Goal: Transaction & Acquisition: Book appointment/travel/reservation

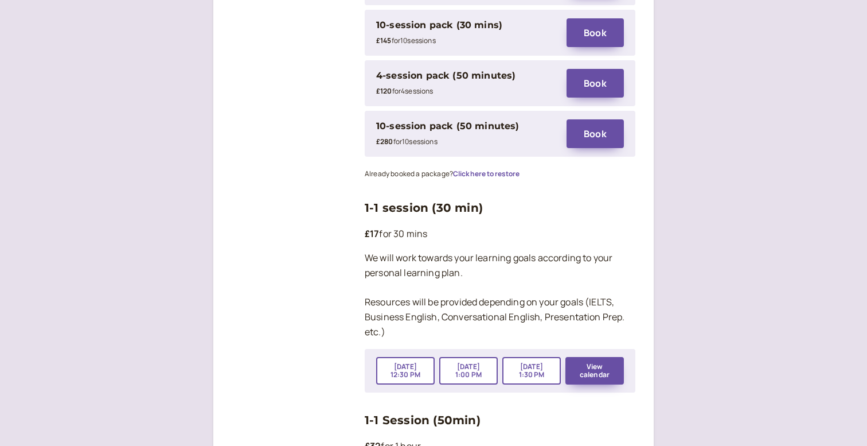
scroll to position [1706, 0]
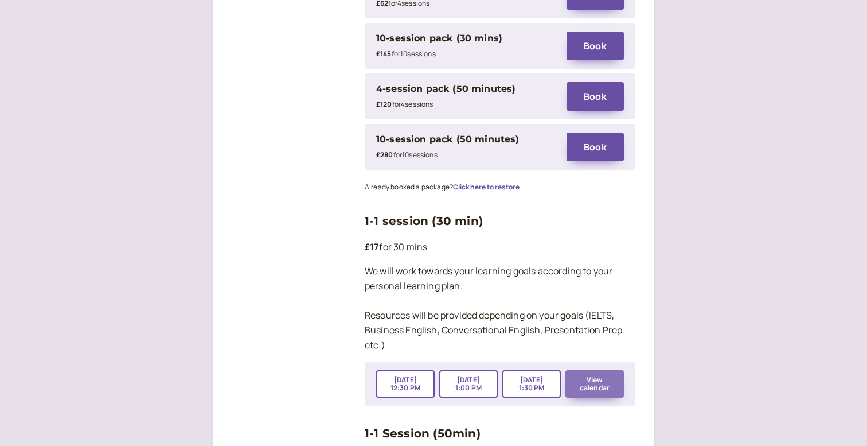
click at [594, 370] on button "View calendar" at bounding box center [595, 384] width 59 height 28
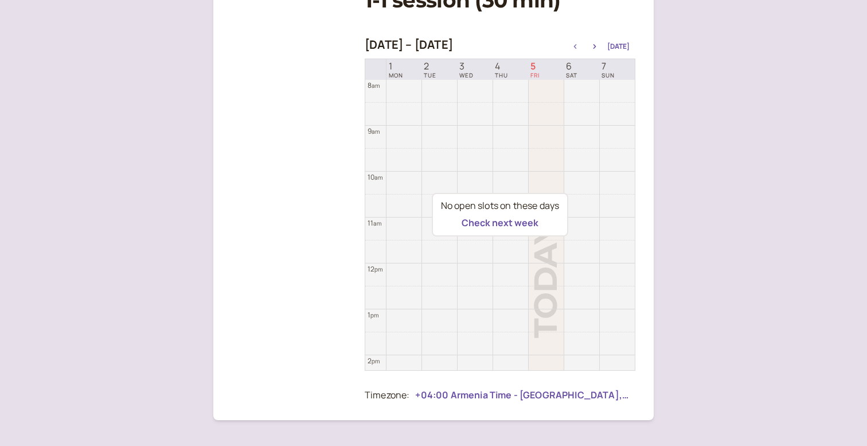
scroll to position [193, 0]
click at [509, 223] on button "Check next week" at bounding box center [500, 221] width 77 height 10
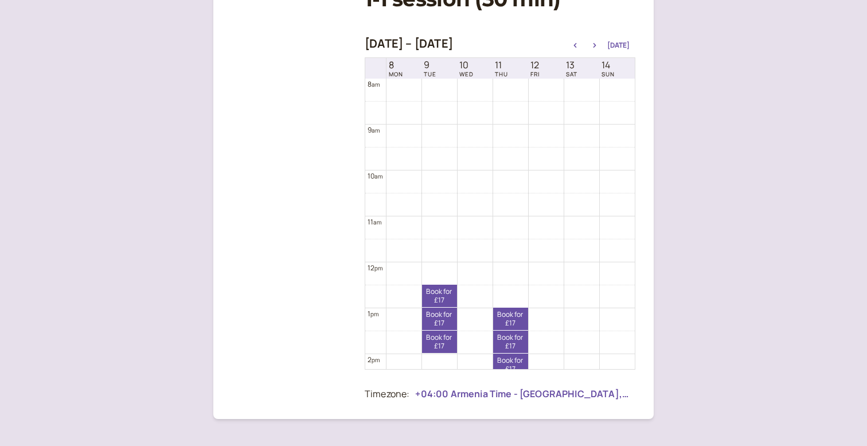
scroll to position [356, 0]
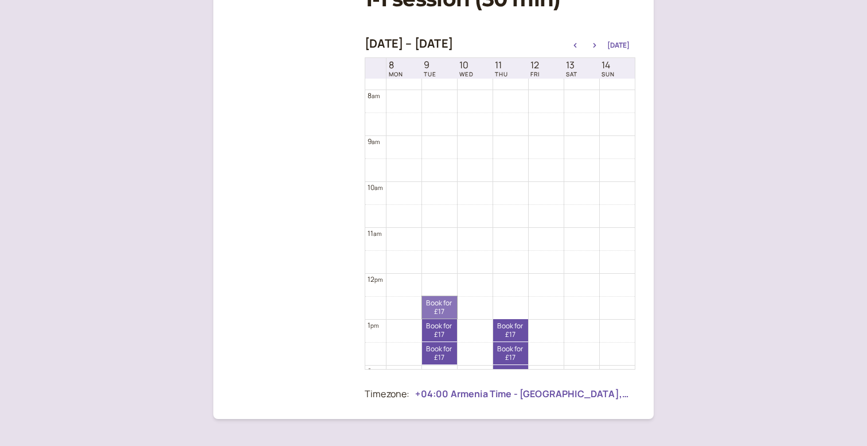
click at [439, 309] on link "Book for £17 £17" at bounding box center [439, 307] width 35 height 22
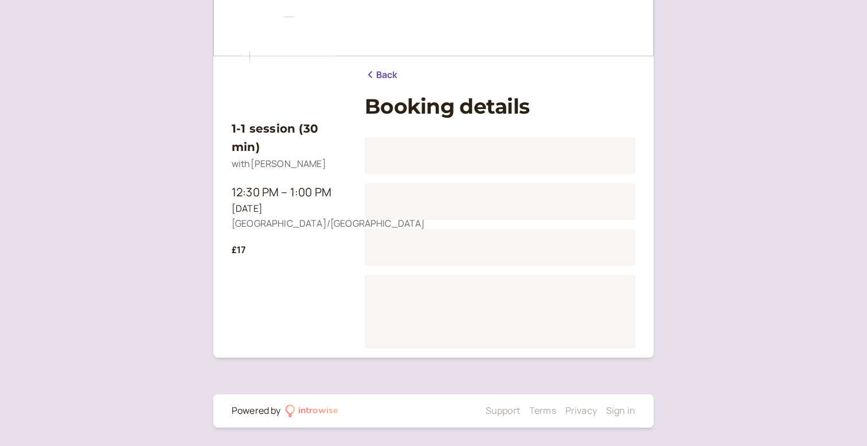
scroll to position [85, 0]
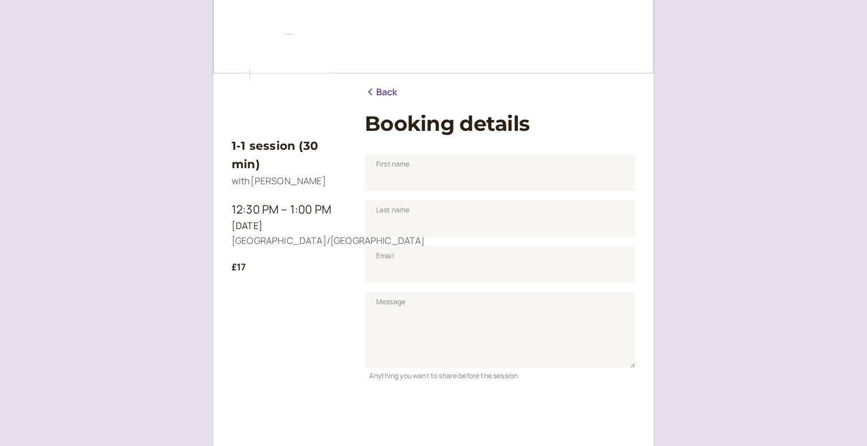
scroll to position [68, 0]
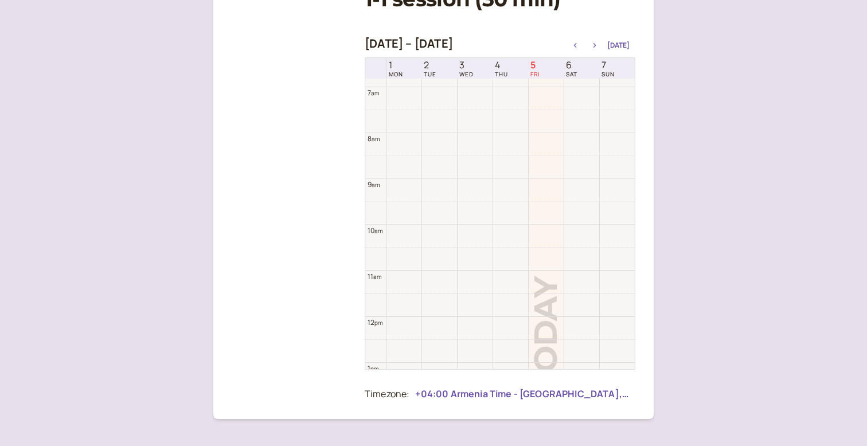
scroll to position [301, 0]
click at [597, 46] on icon "button" at bounding box center [595, 45] width 14 height 5
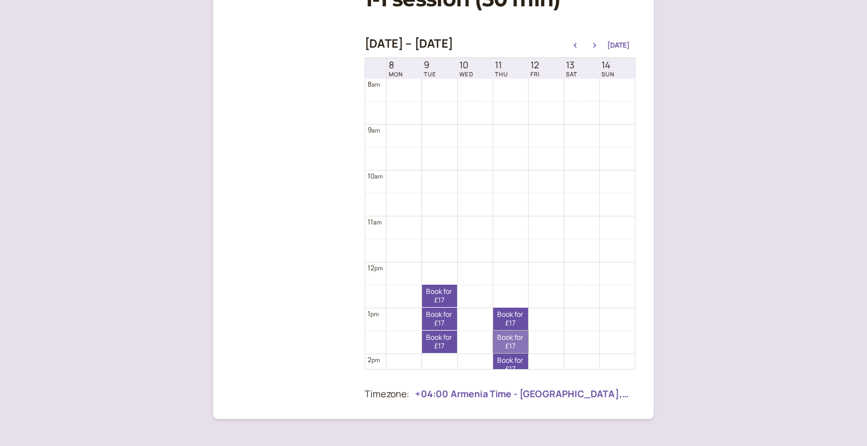
click at [513, 343] on link "Book for £17 £17" at bounding box center [510, 341] width 35 height 22
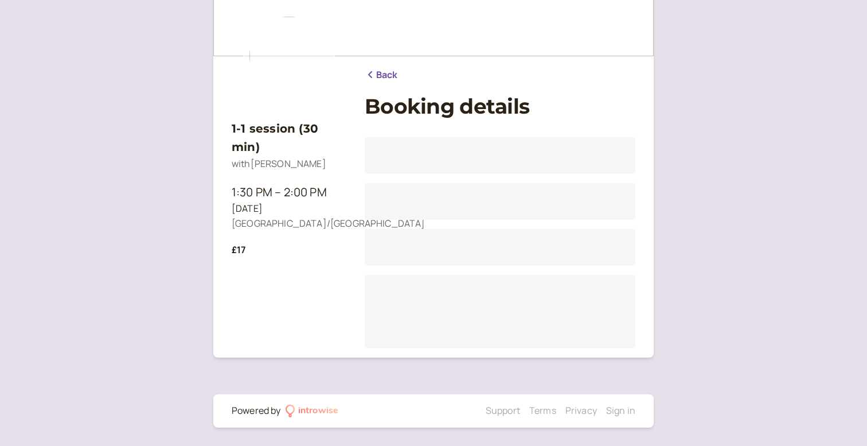
scroll to position [85, 0]
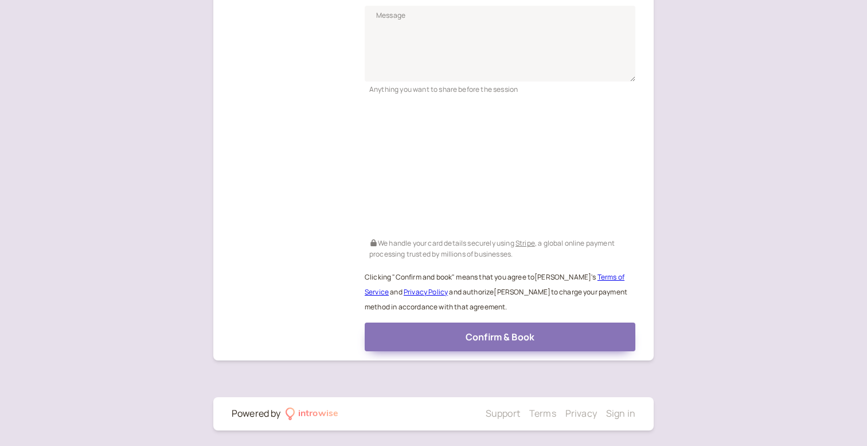
scroll to position [354, 0]
